Goal: Task Accomplishment & Management: Manage account settings

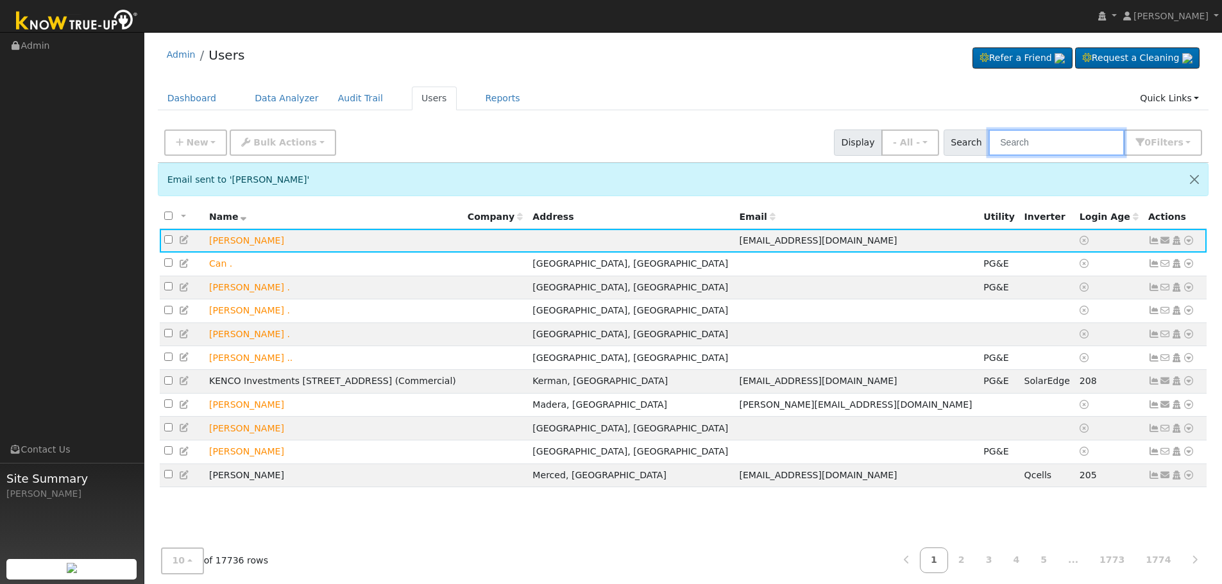
click at [1024, 142] on input "text" at bounding box center [1056, 143] width 136 height 26
type input "k"
type input "[PERSON_NAME]"
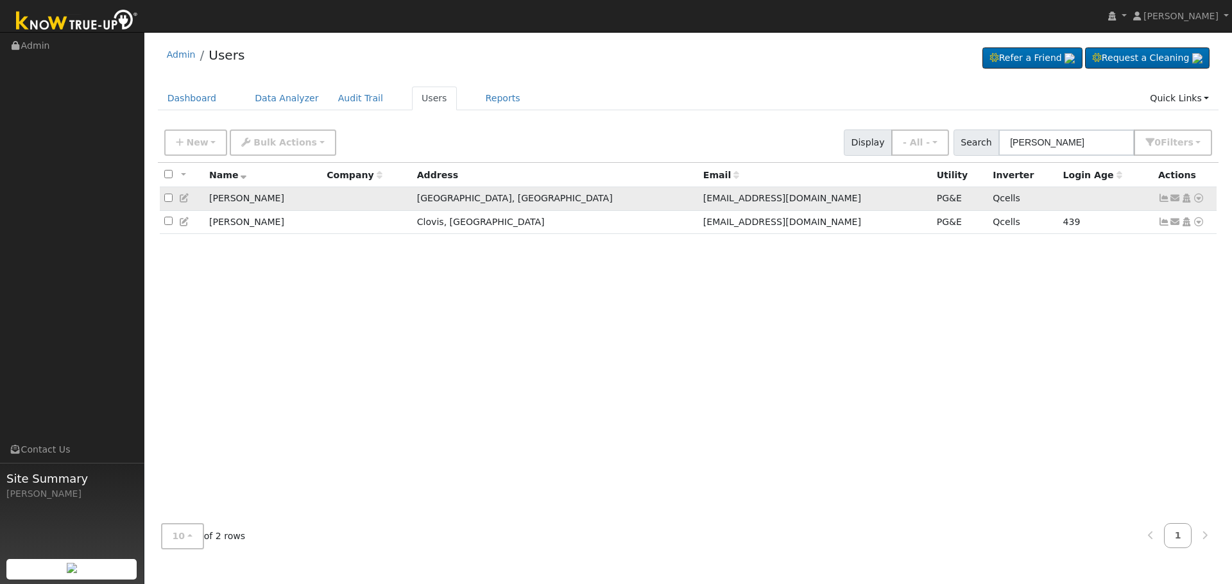
click at [1162, 198] on icon at bounding box center [1164, 198] width 12 height 9
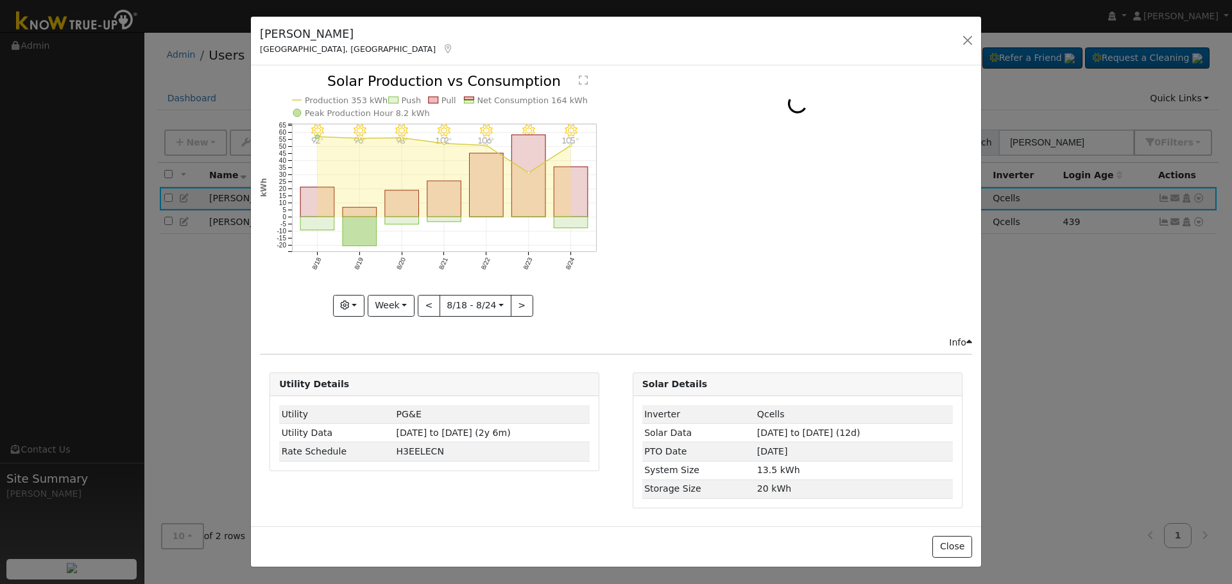
click at [442, 50] on icon at bounding box center [448, 48] width 12 height 9
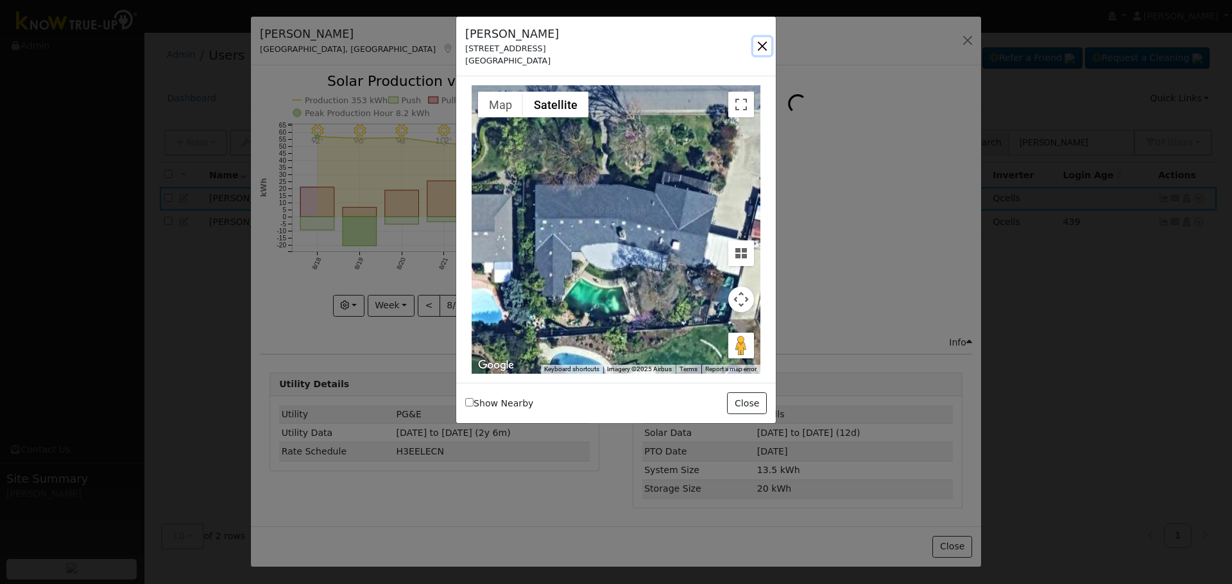
click at [763, 49] on button "button" at bounding box center [762, 46] width 18 height 18
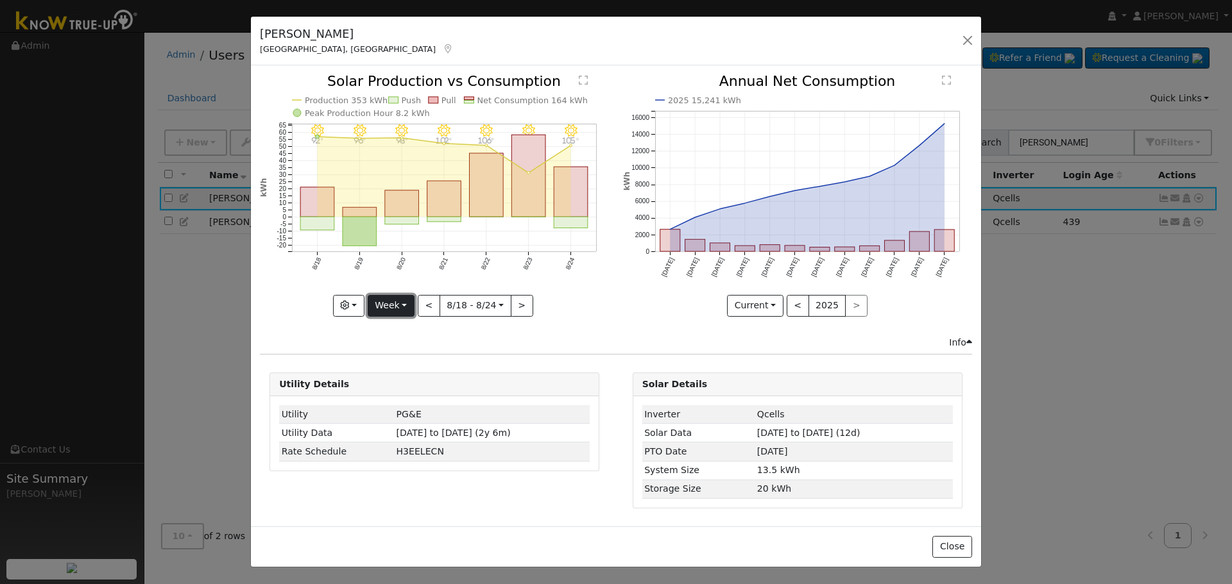
drag, startPoint x: 391, startPoint y: 296, endPoint x: 392, endPoint y: 303, distance: 7.1
click at [392, 296] on button "Week" at bounding box center [391, 306] width 47 height 22
click at [416, 375] on link "Month" at bounding box center [412, 368] width 89 height 18
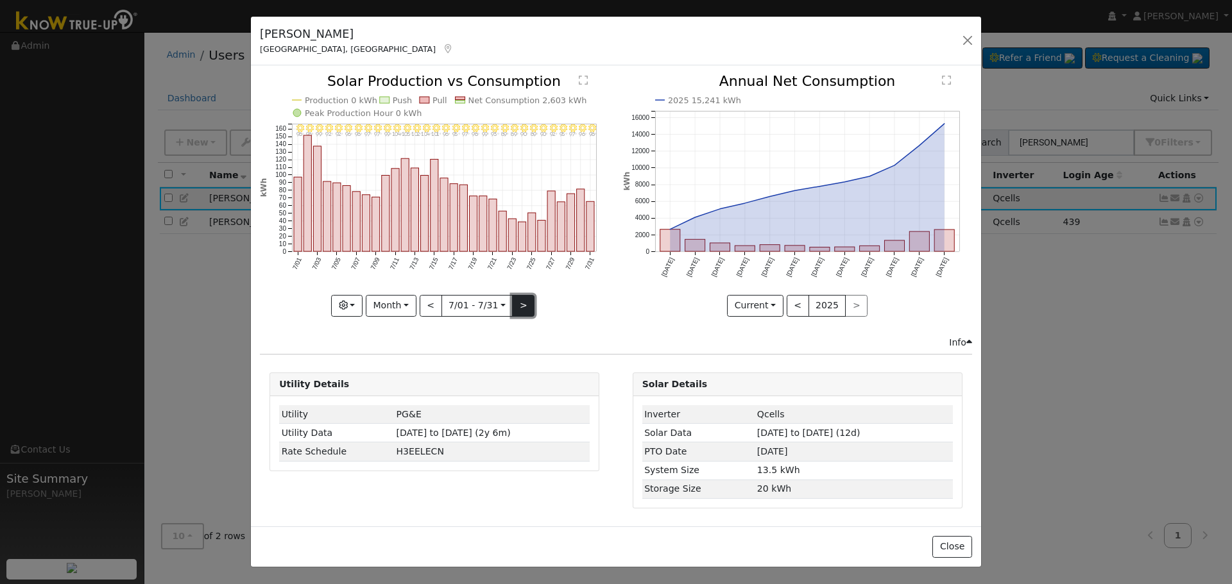
click at [524, 307] on button ">" at bounding box center [523, 306] width 22 height 22
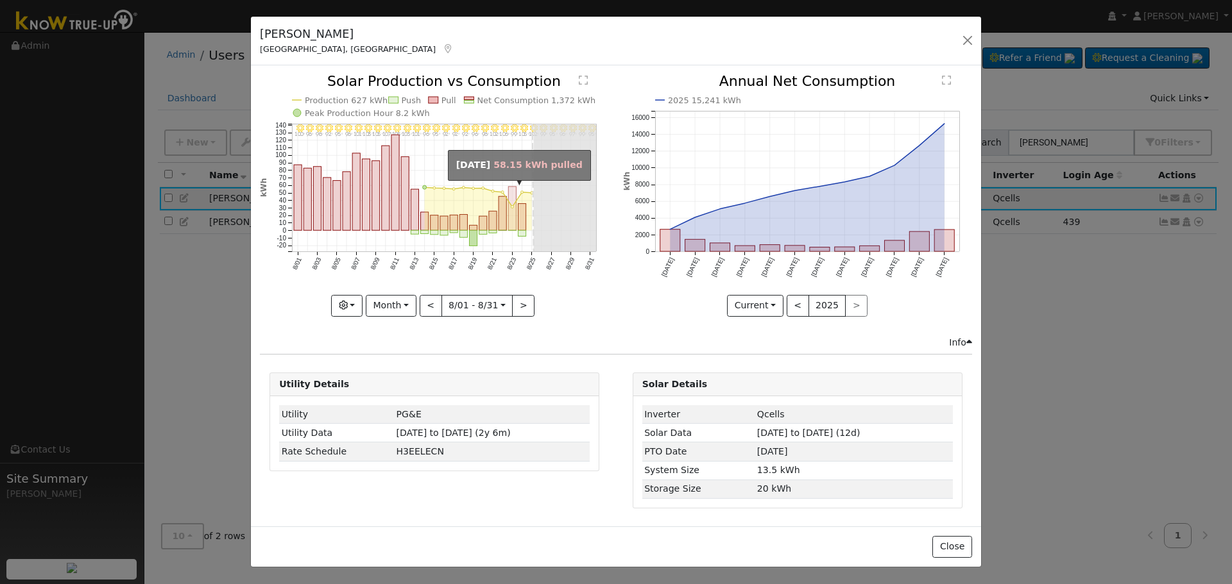
click at [512, 215] on rect "onclick=""" at bounding box center [513, 209] width 8 height 44
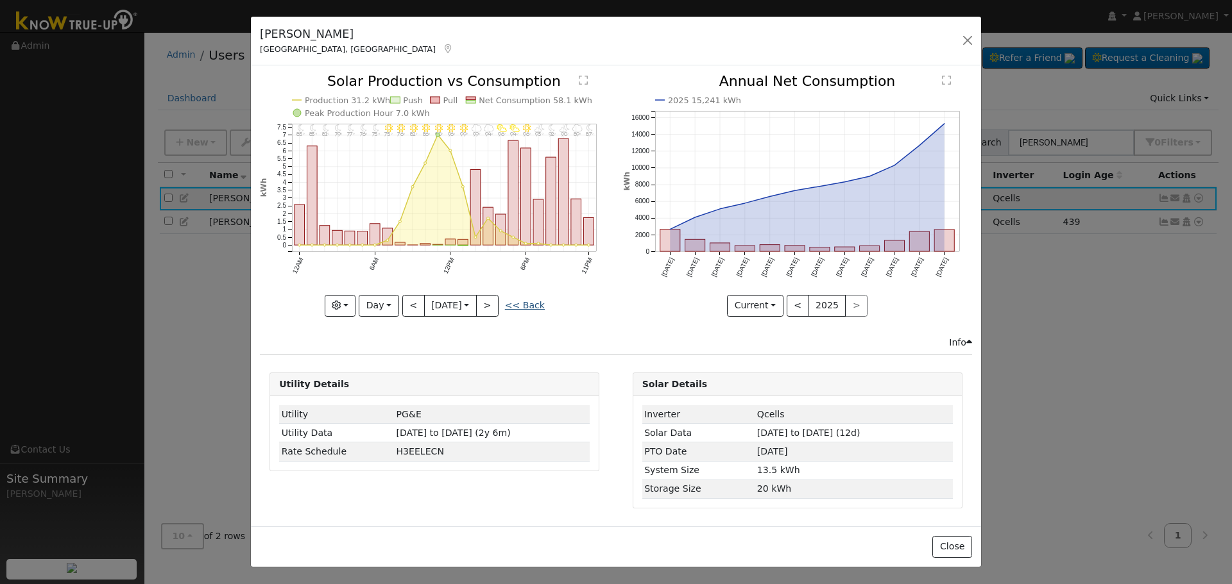
click at [529, 305] on link "<< Back" at bounding box center [525, 305] width 40 height 10
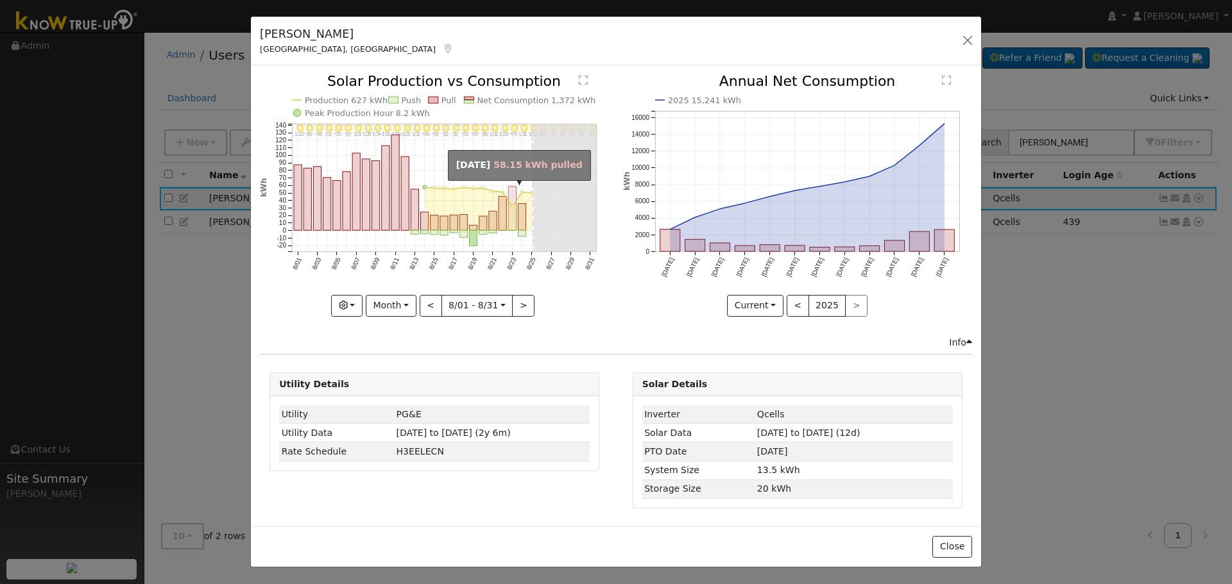
click at [512, 201] on rect "onclick=""" at bounding box center [513, 209] width 8 height 44
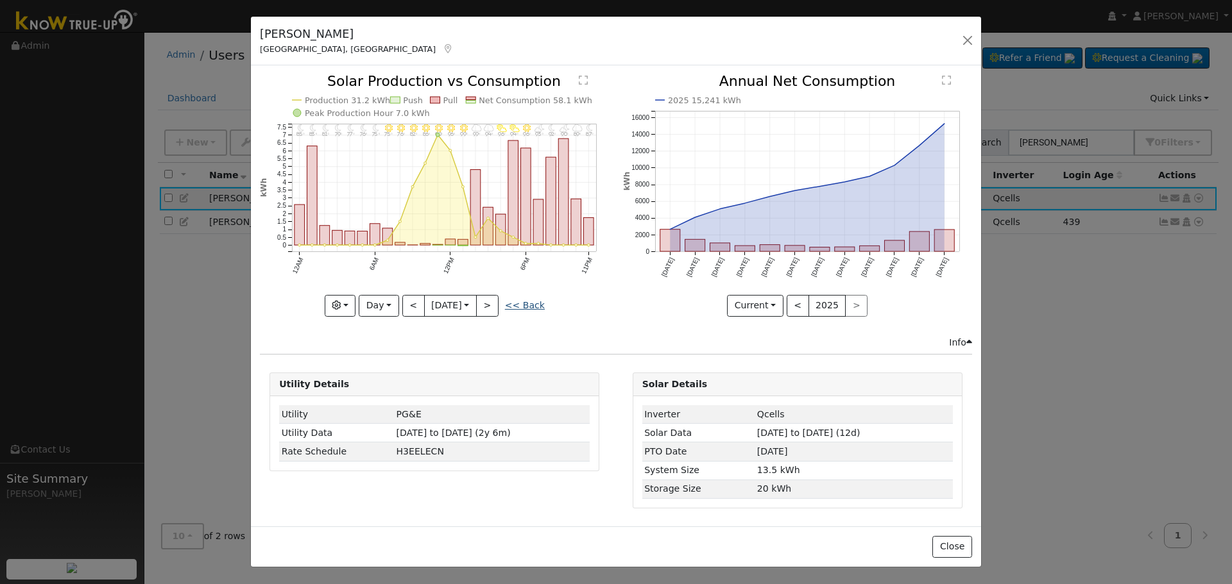
click at [516, 300] on link "<< Back" at bounding box center [525, 305] width 40 height 10
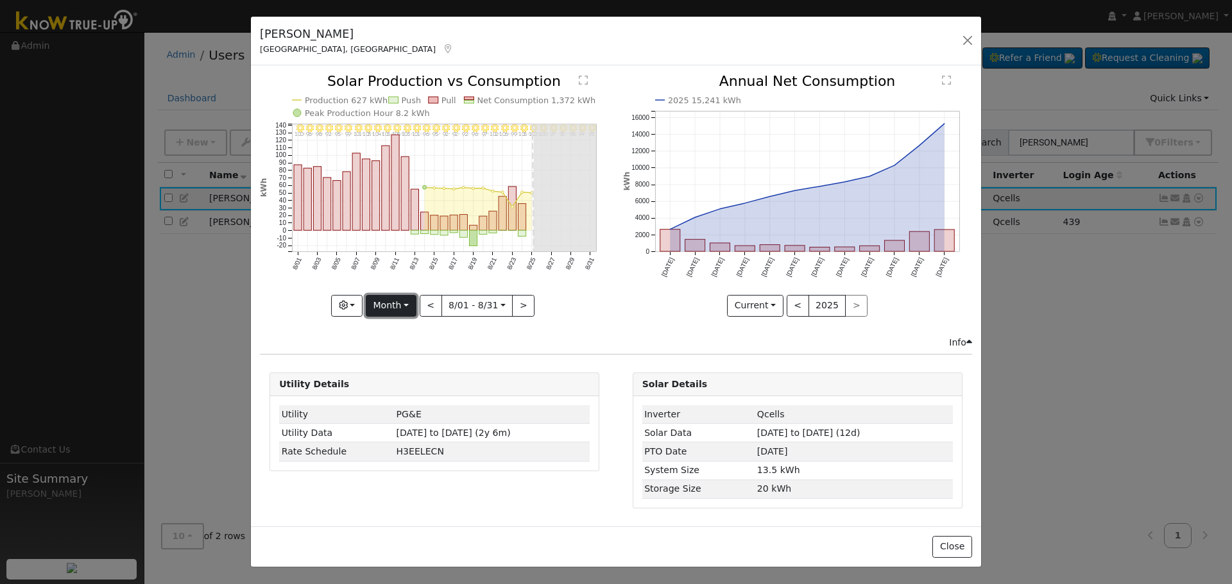
click at [396, 308] on button "Month" at bounding box center [391, 306] width 51 height 22
click at [419, 344] on link "Week" at bounding box center [410, 350] width 89 height 18
type input "[DATE]"
